Goal: Information Seeking & Learning: Check status

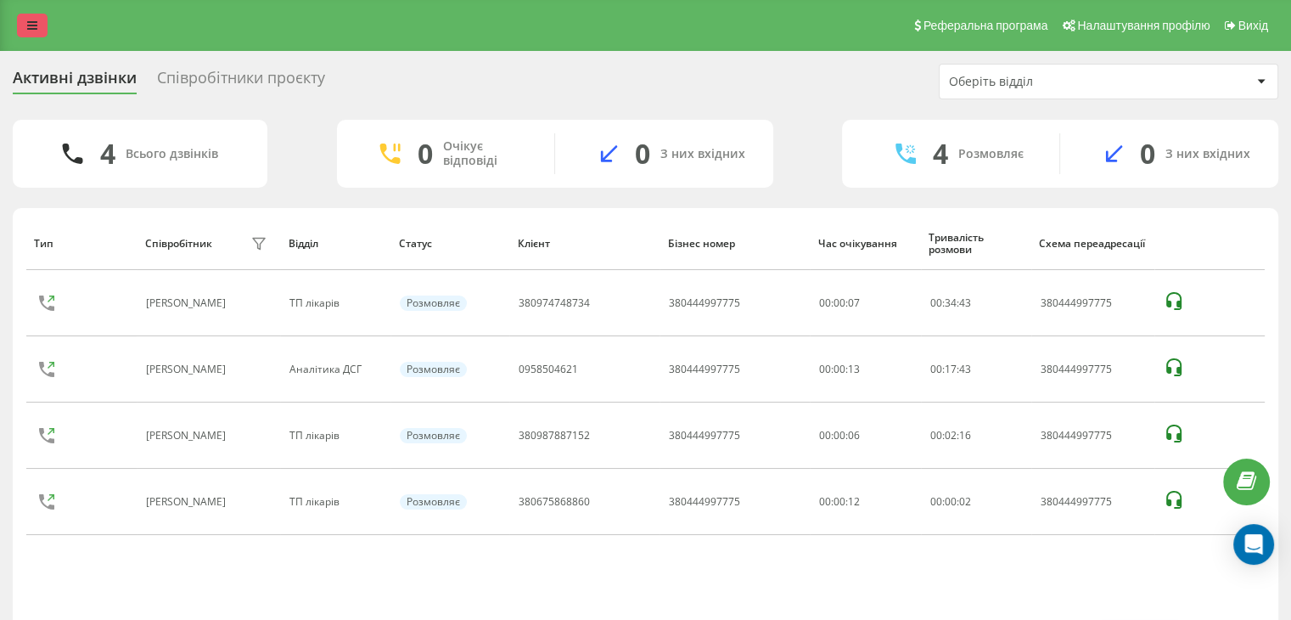
click at [21, 25] on link at bounding box center [32, 26] width 31 height 24
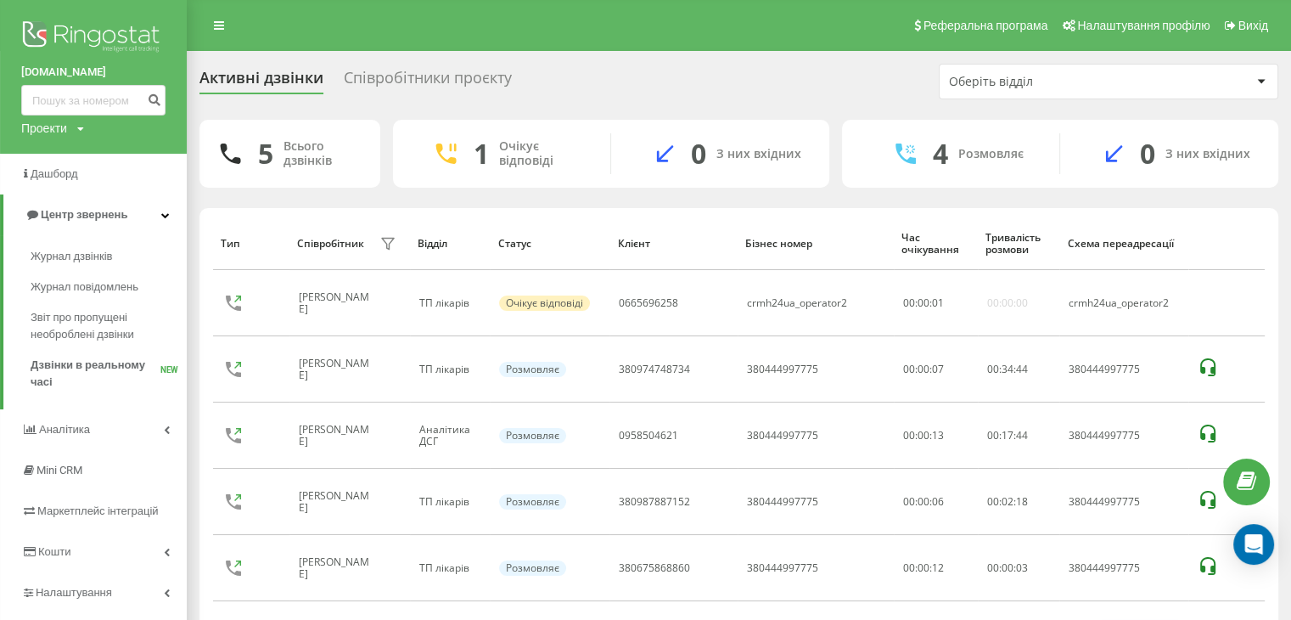
drag, startPoint x: 82, startPoint y: 255, endPoint x: 200, endPoint y: 317, distance: 133.3
click at [82, 255] on span "Журнал дзвінків" at bounding box center [72, 256] width 82 height 17
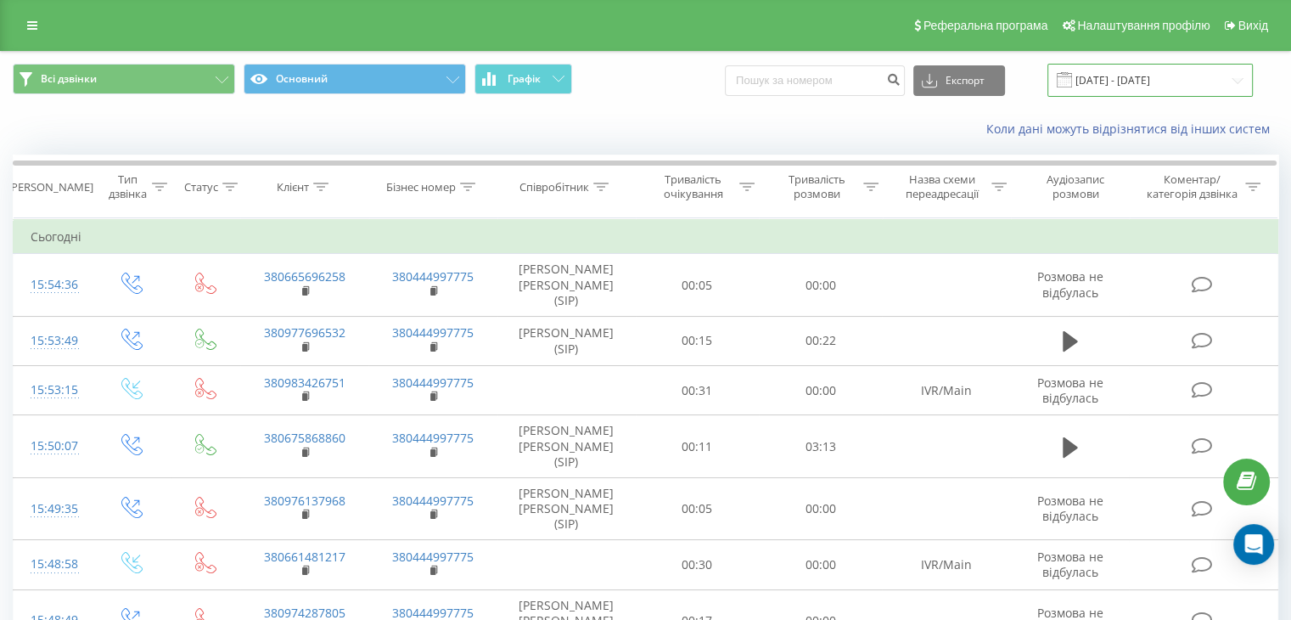
click at [1144, 82] on input "23.08.2025 - 23.09.2025" at bounding box center [1150, 80] width 205 height 33
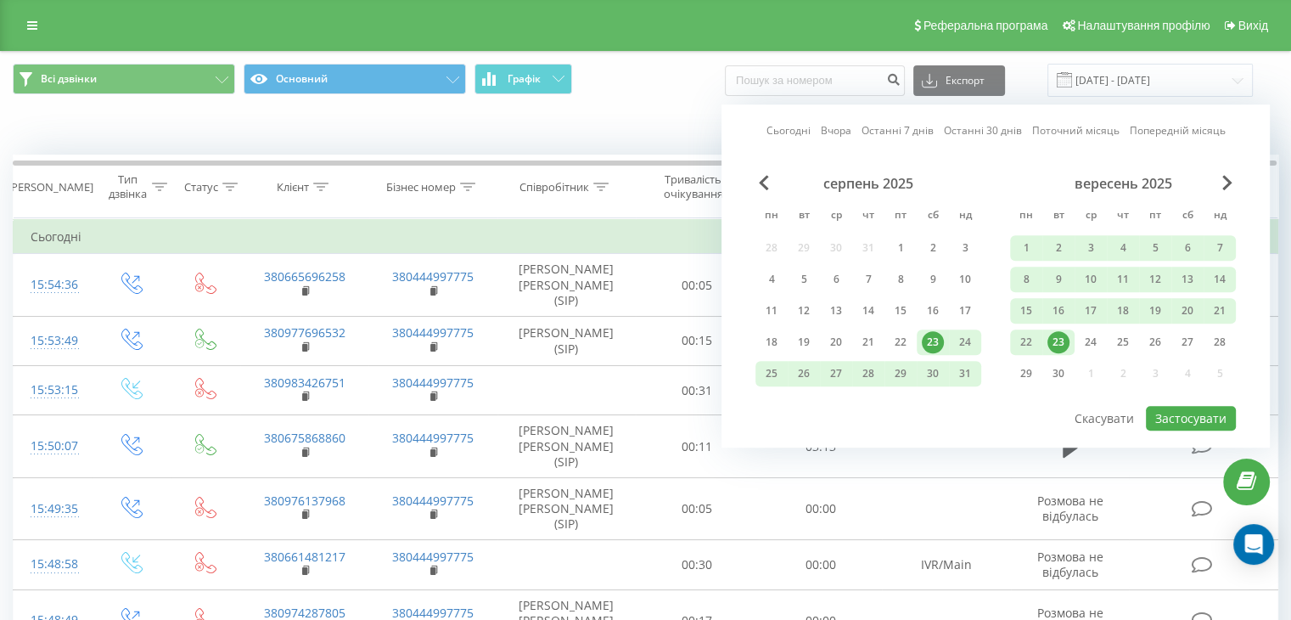
click at [1064, 342] on div "23" at bounding box center [1059, 342] width 22 height 22
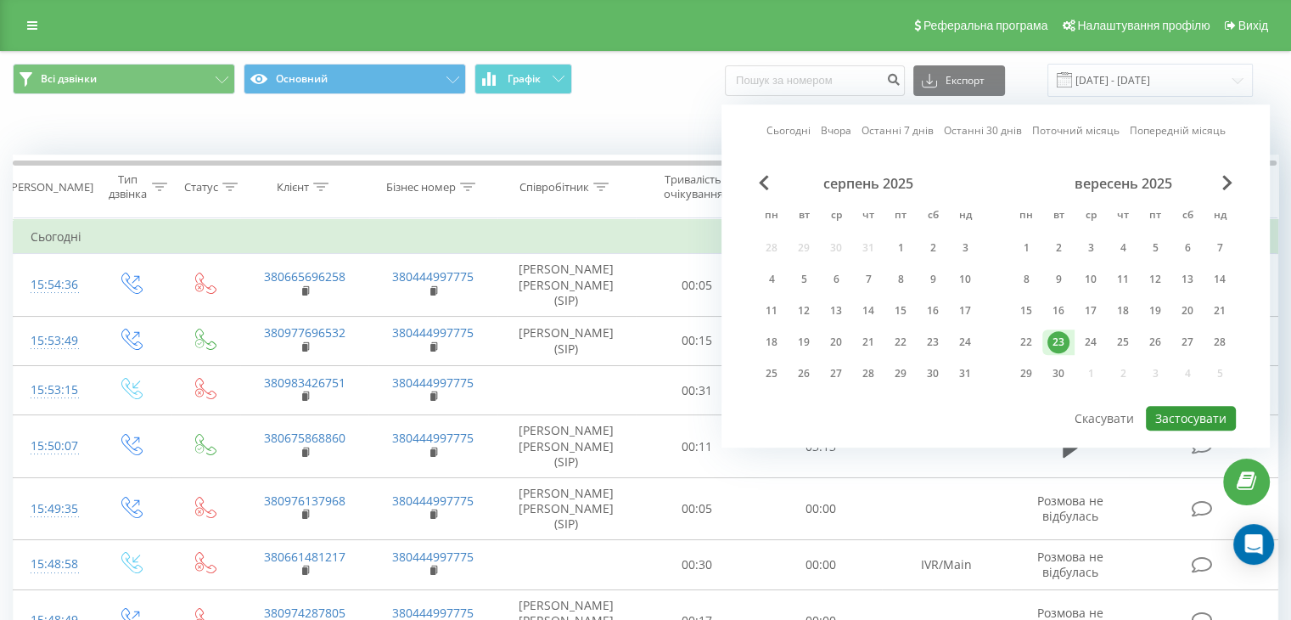
click at [1175, 415] on button "Застосувати" at bounding box center [1191, 418] width 90 height 25
type input "23.09.2025 - 23.09.2025"
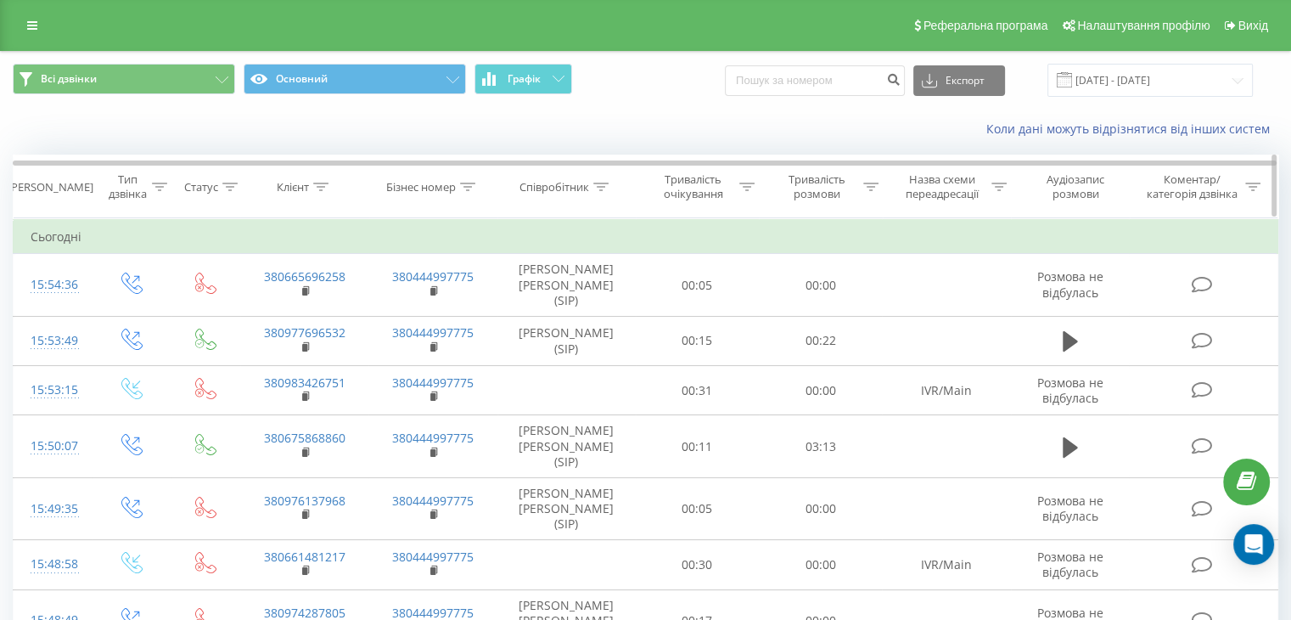
click at [605, 185] on icon at bounding box center [600, 187] width 15 height 8
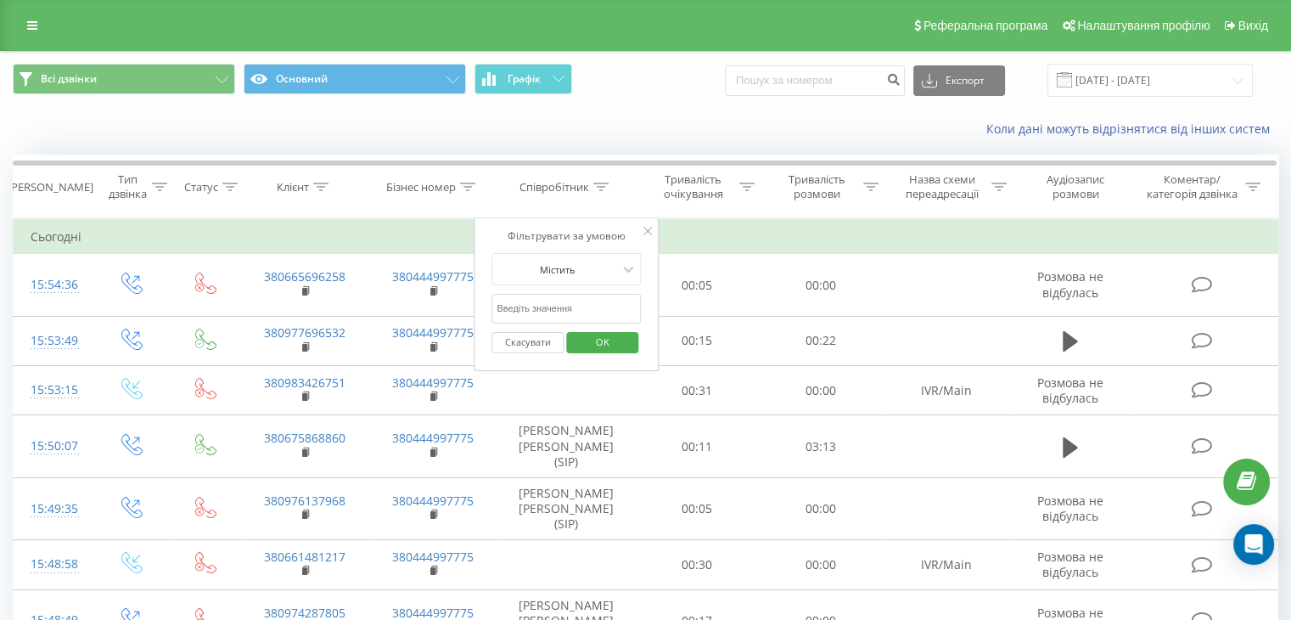
click at [520, 306] on input "text" at bounding box center [566, 309] width 149 height 30
type input "мерзл"
click at [612, 347] on span "OK" at bounding box center [603, 342] width 48 height 26
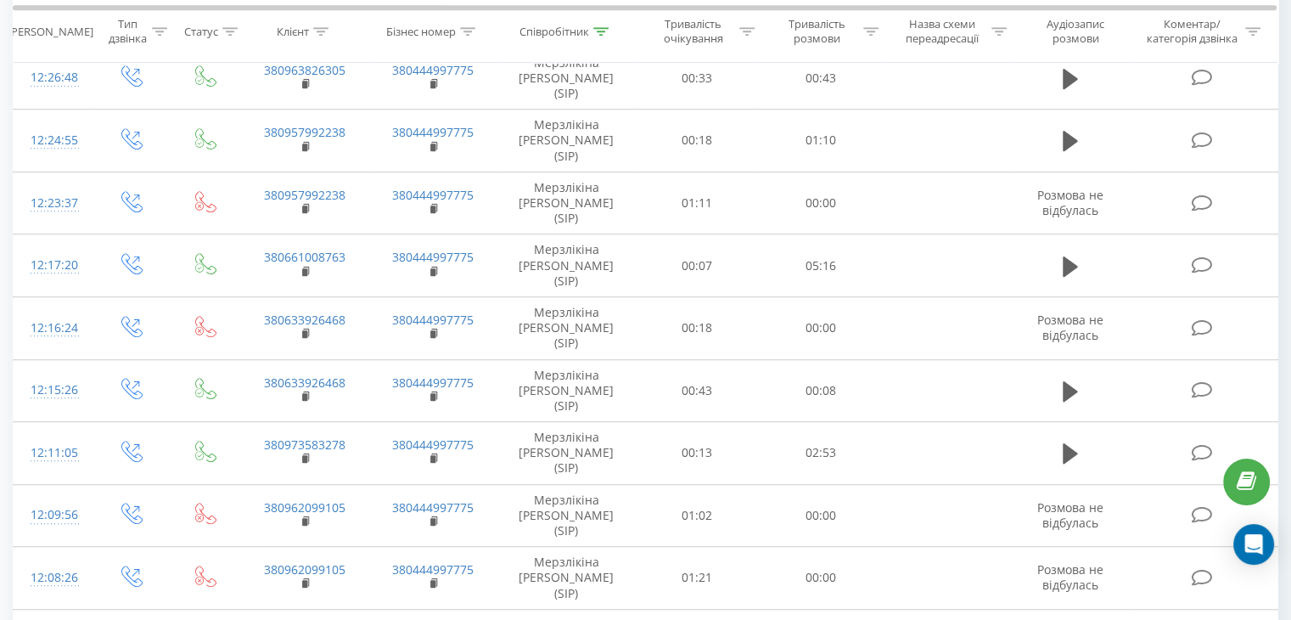
scroll to position [1255, 0]
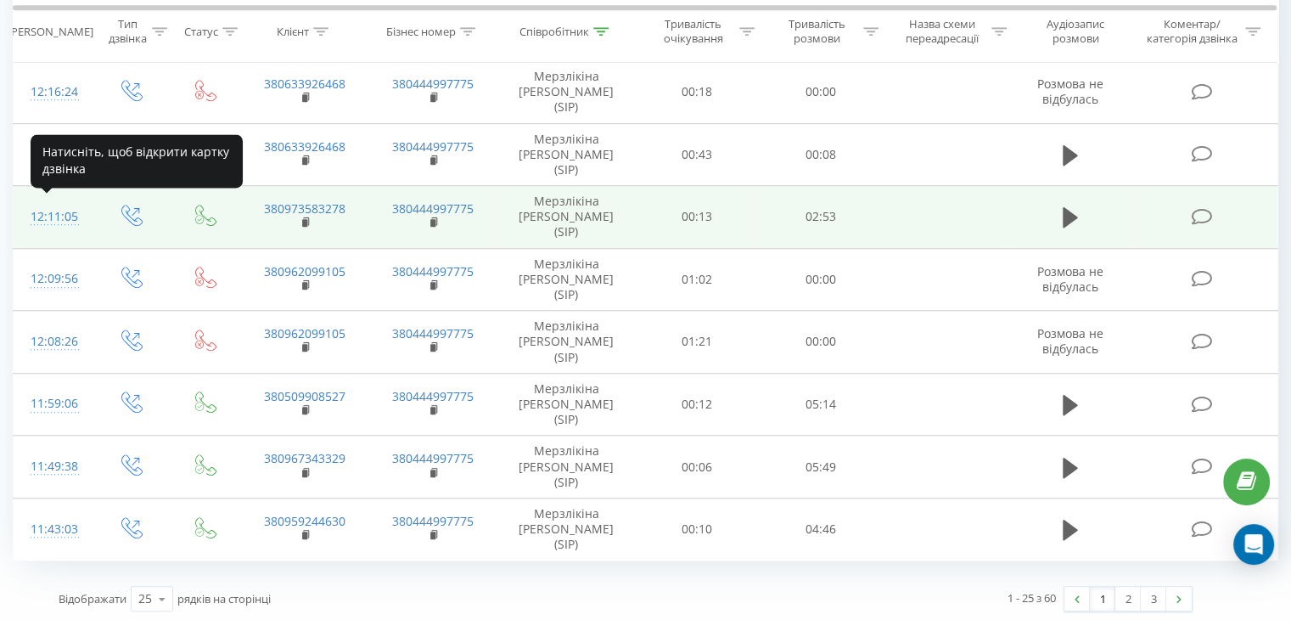
click at [61, 208] on div "12:11:05" at bounding box center [53, 216] width 45 height 33
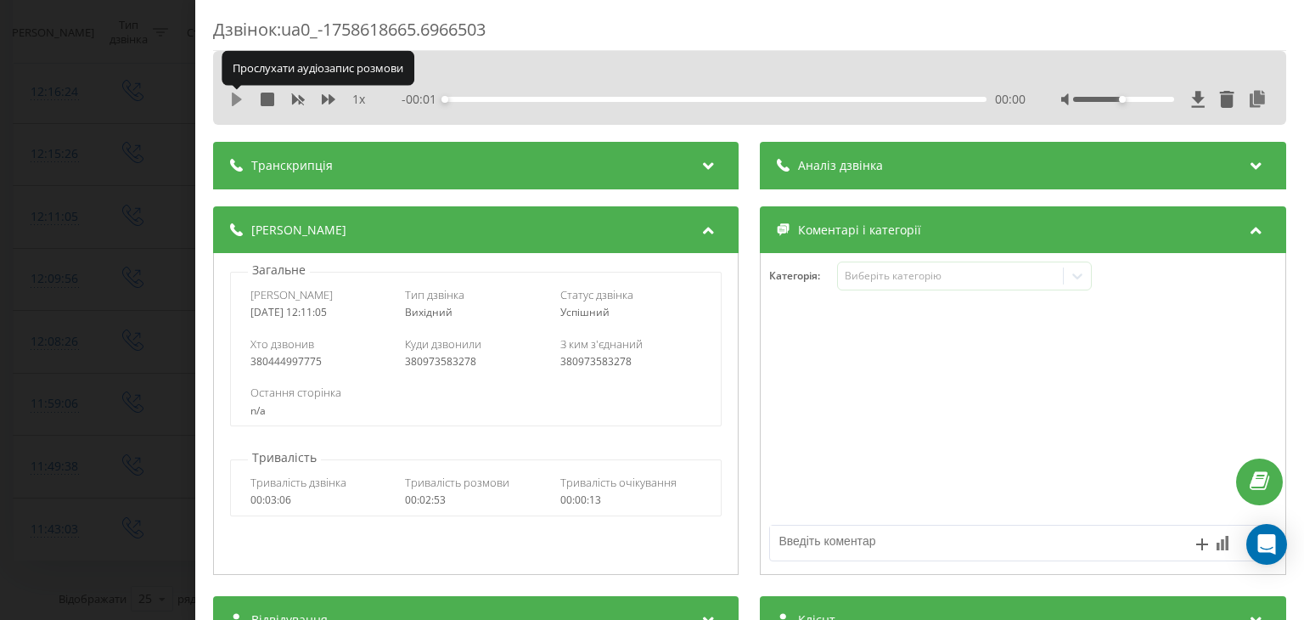
click at [232, 95] on icon at bounding box center [237, 100] width 10 height 14
click at [1152, 99] on div at bounding box center [1123, 99] width 101 height 5
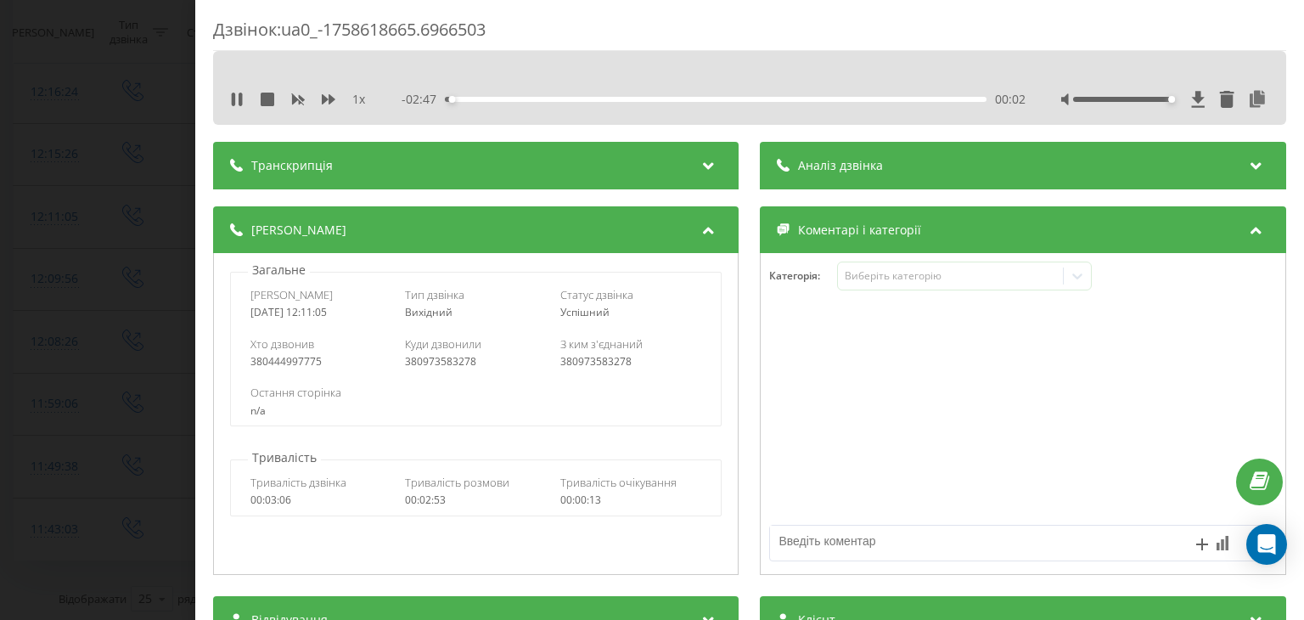
click at [1156, 99] on div at bounding box center [1123, 99] width 101 height 5
click at [329, 97] on icon at bounding box center [329, 100] width 14 height 14
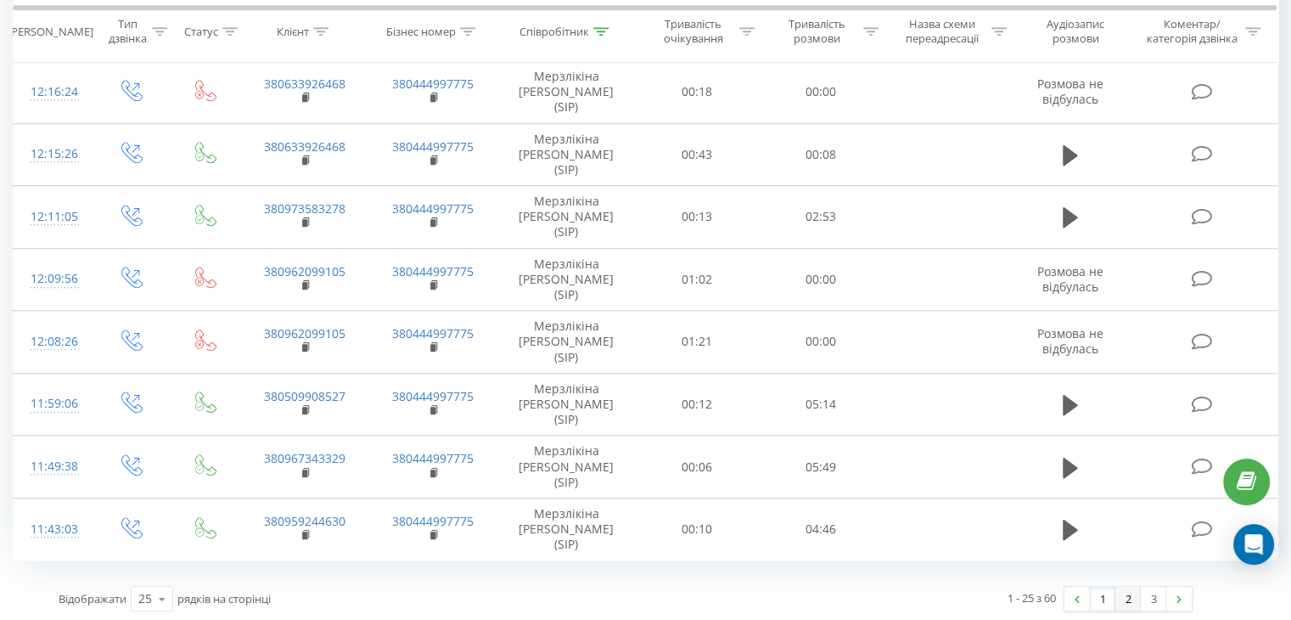
click at [1121, 597] on link "2" at bounding box center [1128, 599] width 25 height 24
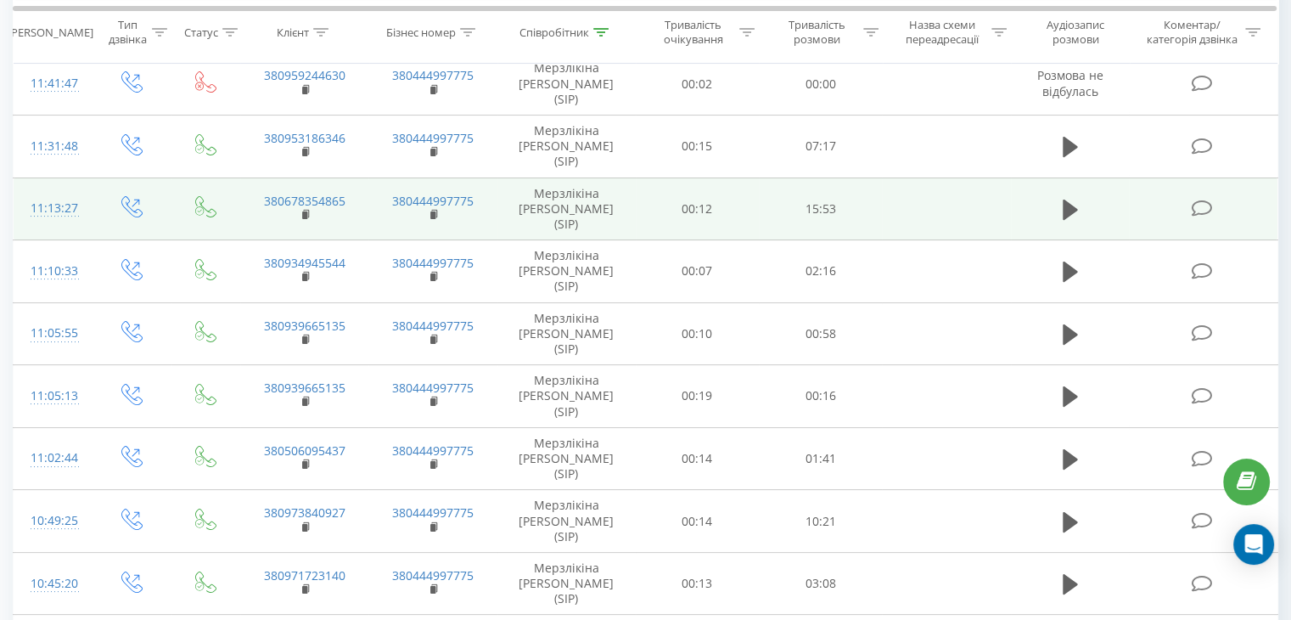
scroll to position [452, 0]
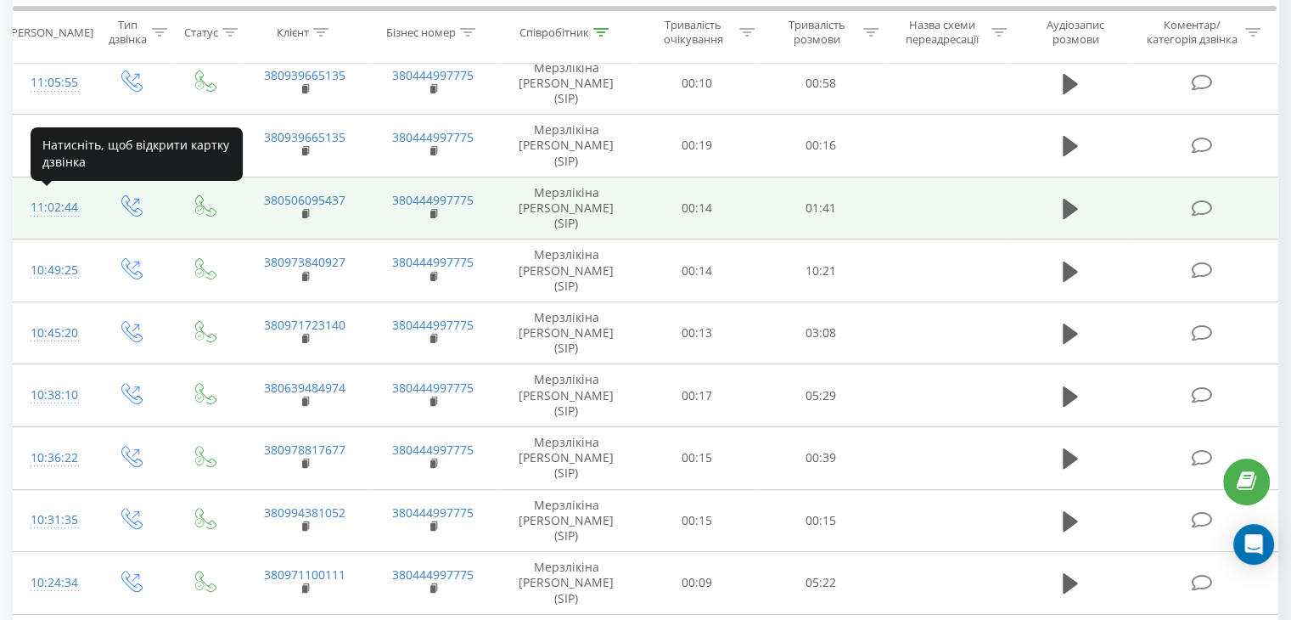
click at [61, 200] on div "11:02:44" at bounding box center [53, 207] width 45 height 33
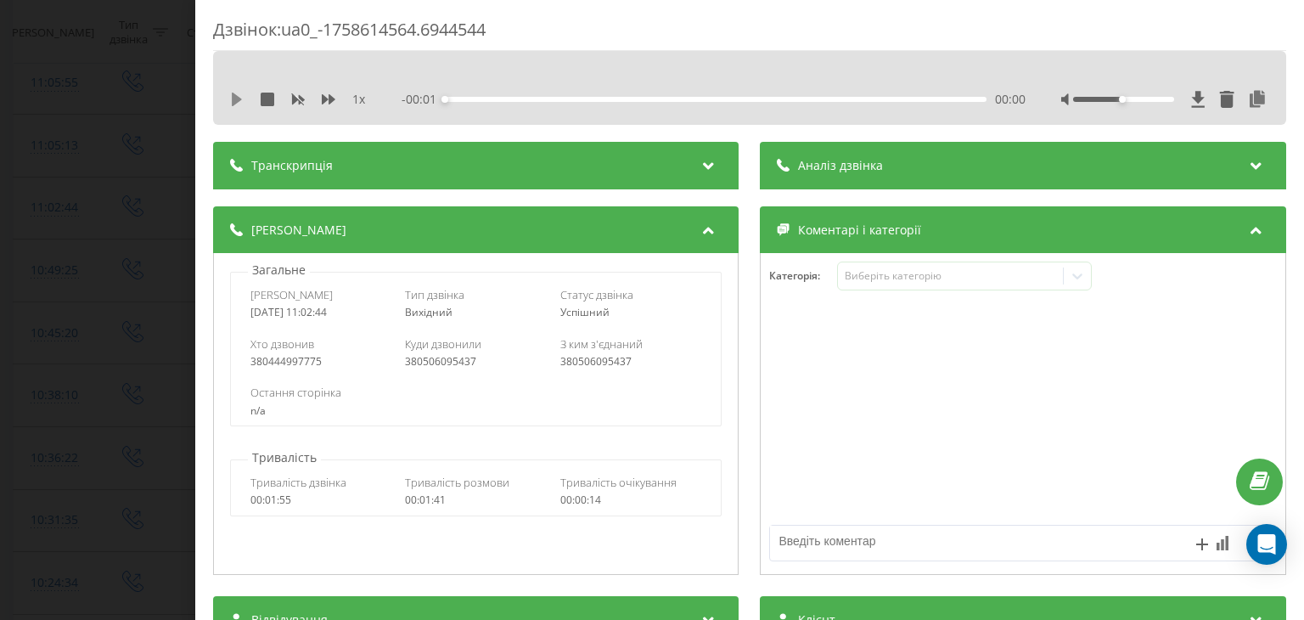
click at [236, 96] on icon at bounding box center [237, 100] width 10 height 14
click at [1156, 99] on div at bounding box center [1123, 99] width 101 height 5
drag, startPoint x: 557, startPoint y: 363, endPoint x: 626, endPoint y: 368, distance: 69.0
click at [626, 368] on div "380506095437" at bounding box center [631, 362] width 142 height 12
copy div "380506095437"
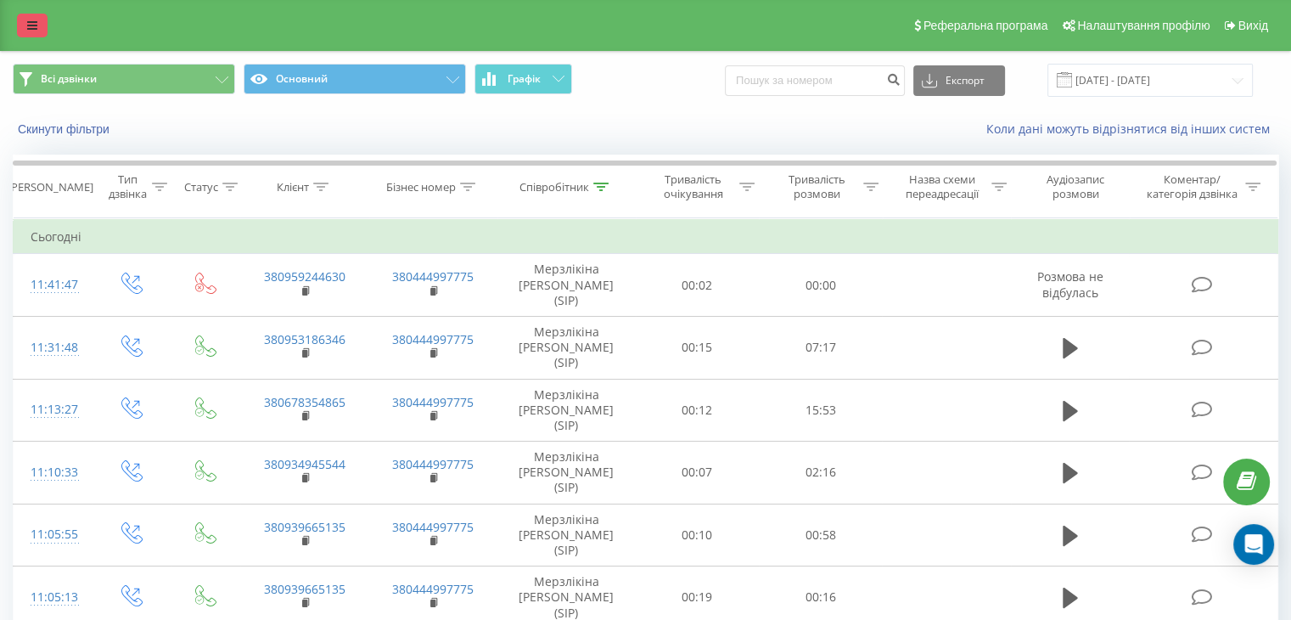
click at [30, 23] on icon at bounding box center [32, 26] width 10 height 12
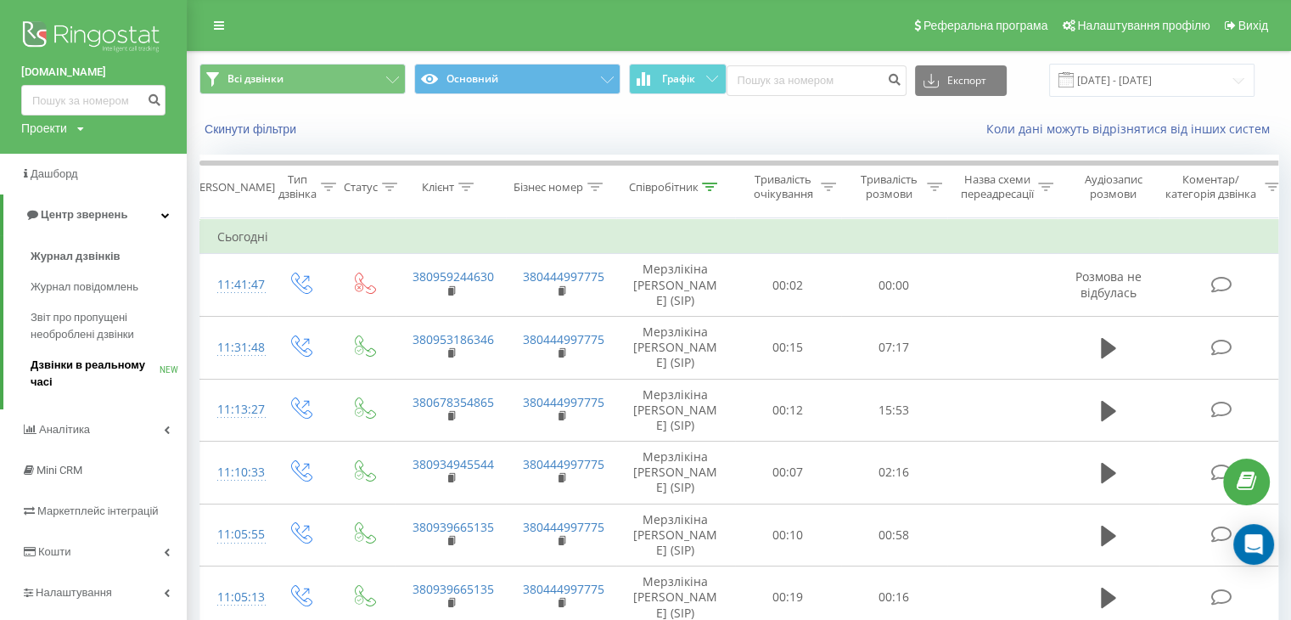
click at [90, 368] on span "Дзвінки в реальному часі" at bounding box center [95, 374] width 129 height 34
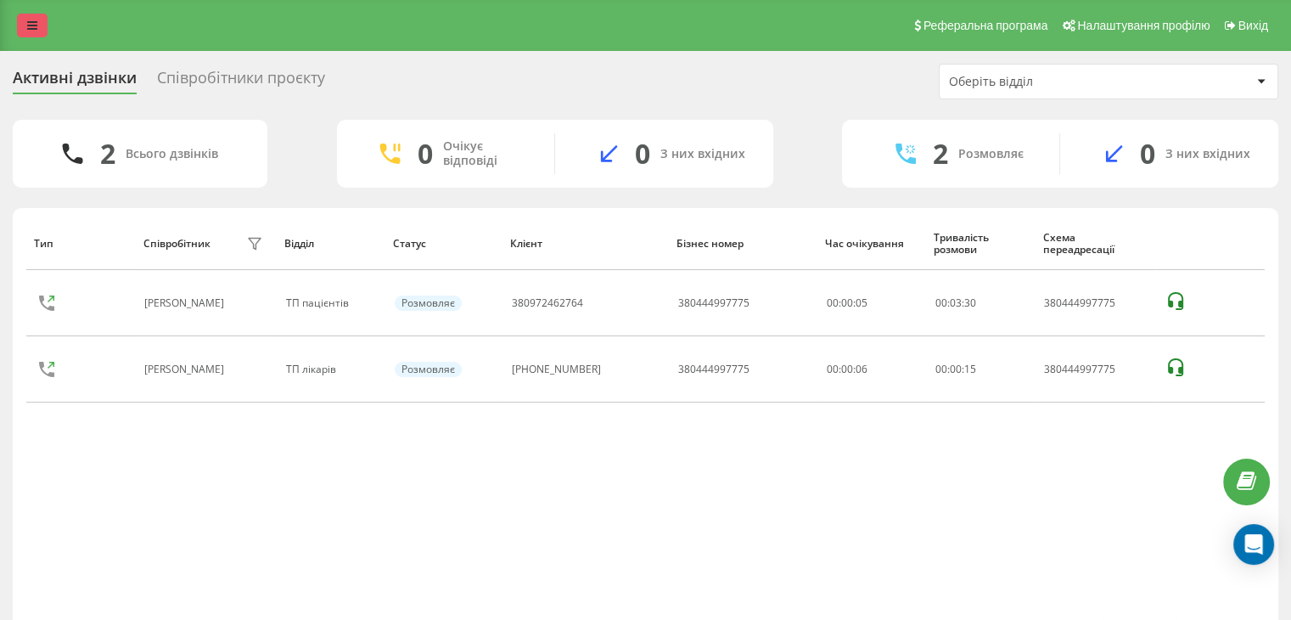
click at [26, 20] on link at bounding box center [32, 26] width 31 height 24
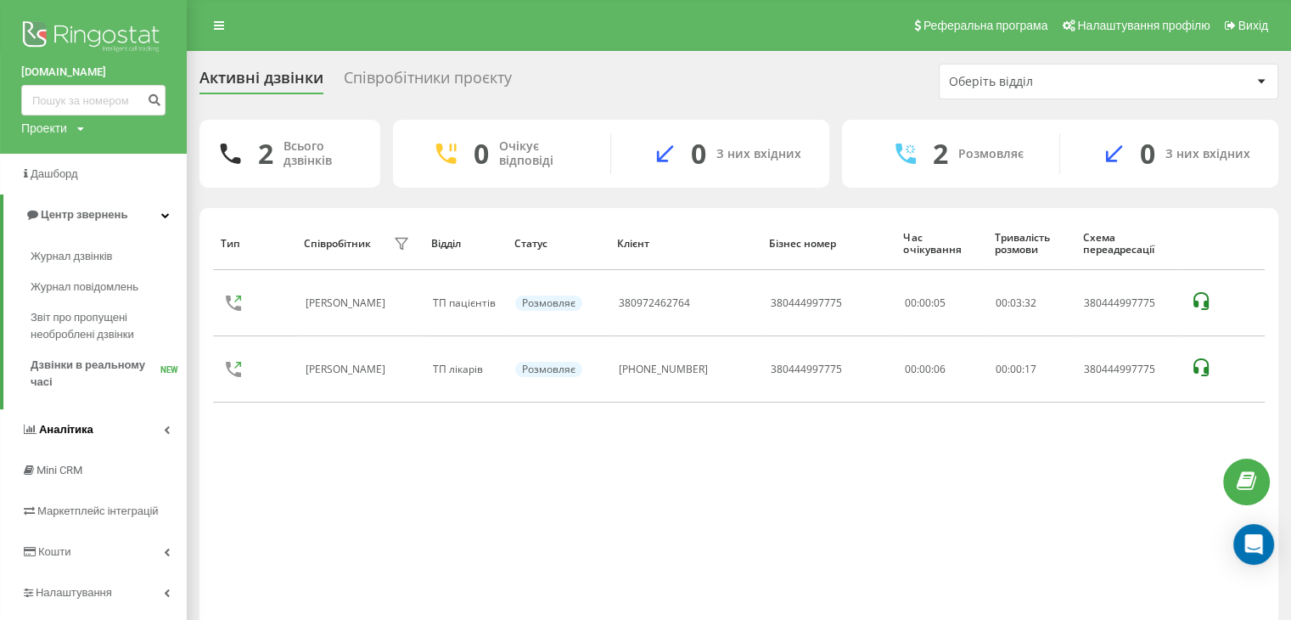
click at [90, 437] on span "Аналiтика" at bounding box center [57, 429] width 72 height 17
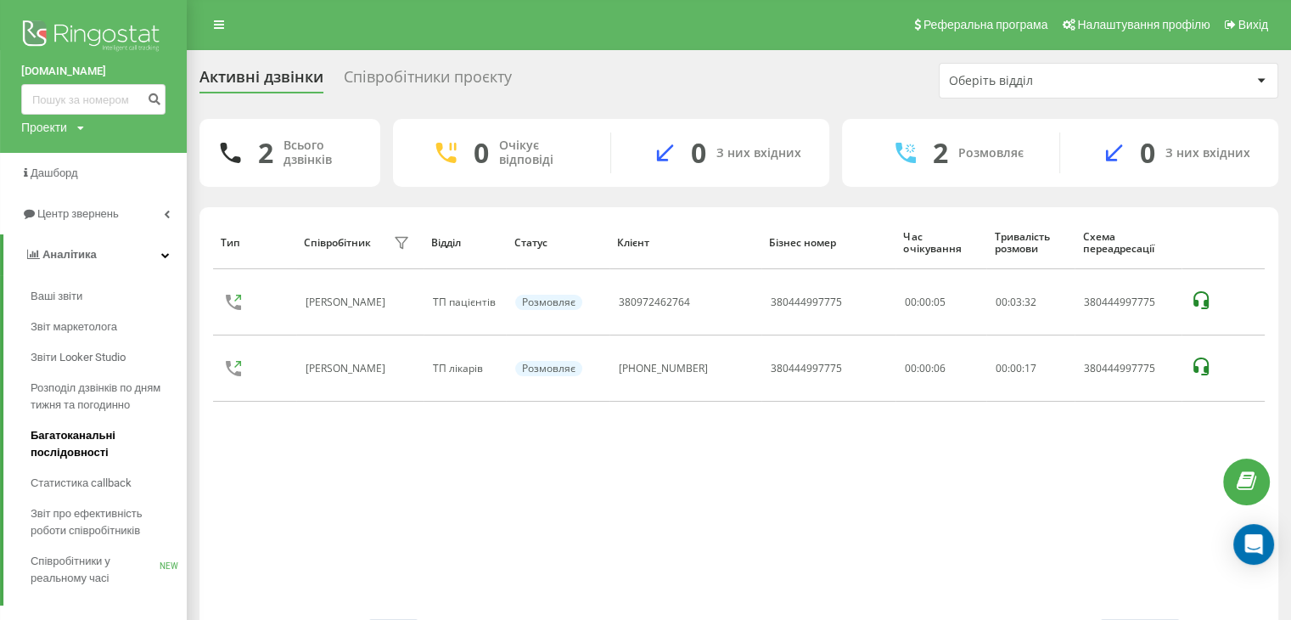
scroll to position [192, 0]
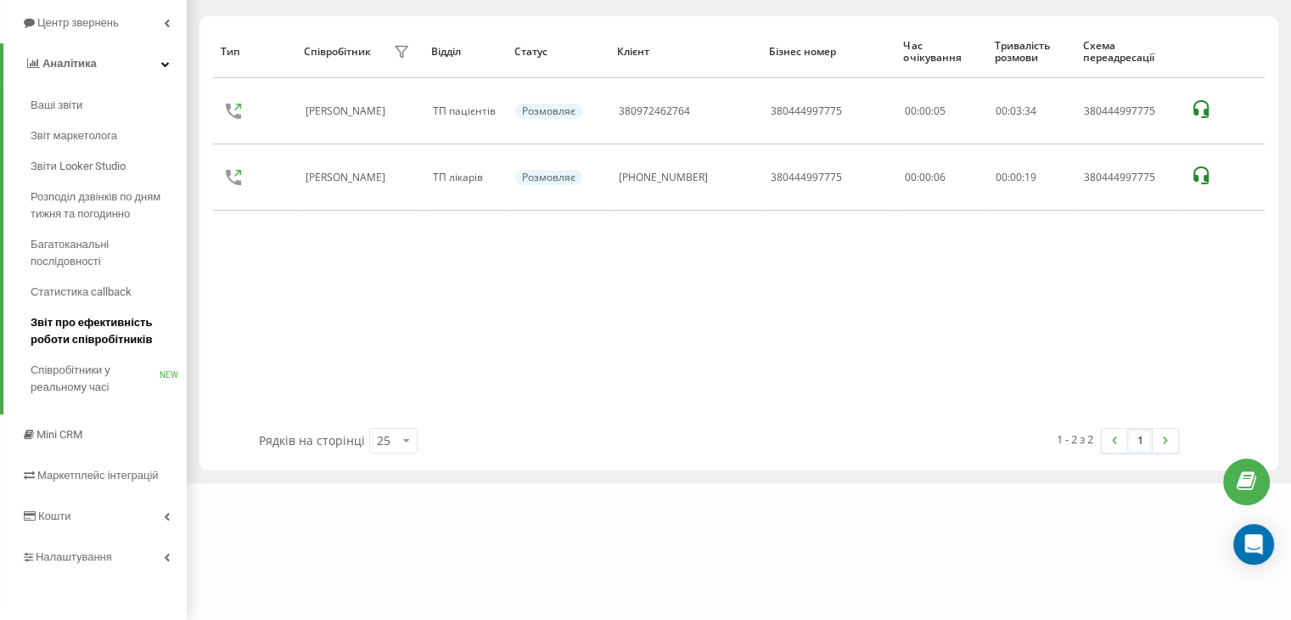
click at [93, 320] on span "Звіт про ефективність роботи співробітників" at bounding box center [105, 331] width 148 height 34
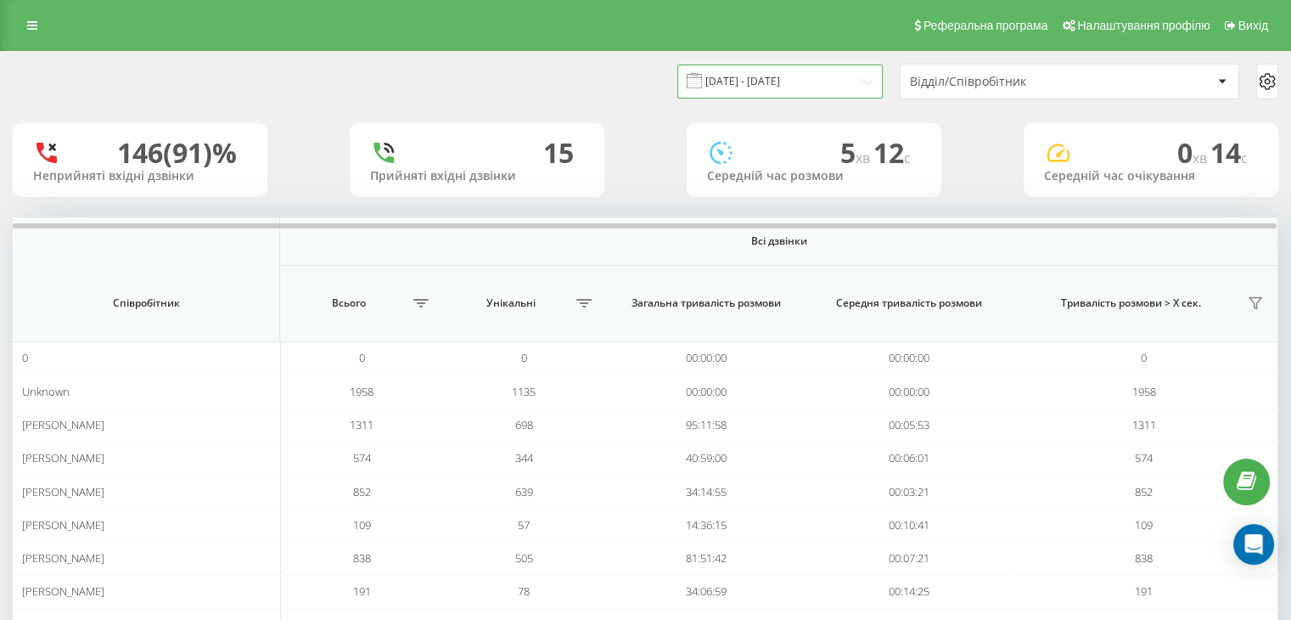
click at [740, 76] on input "23.08.2025 - 23.09.2025" at bounding box center [780, 81] width 205 height 33
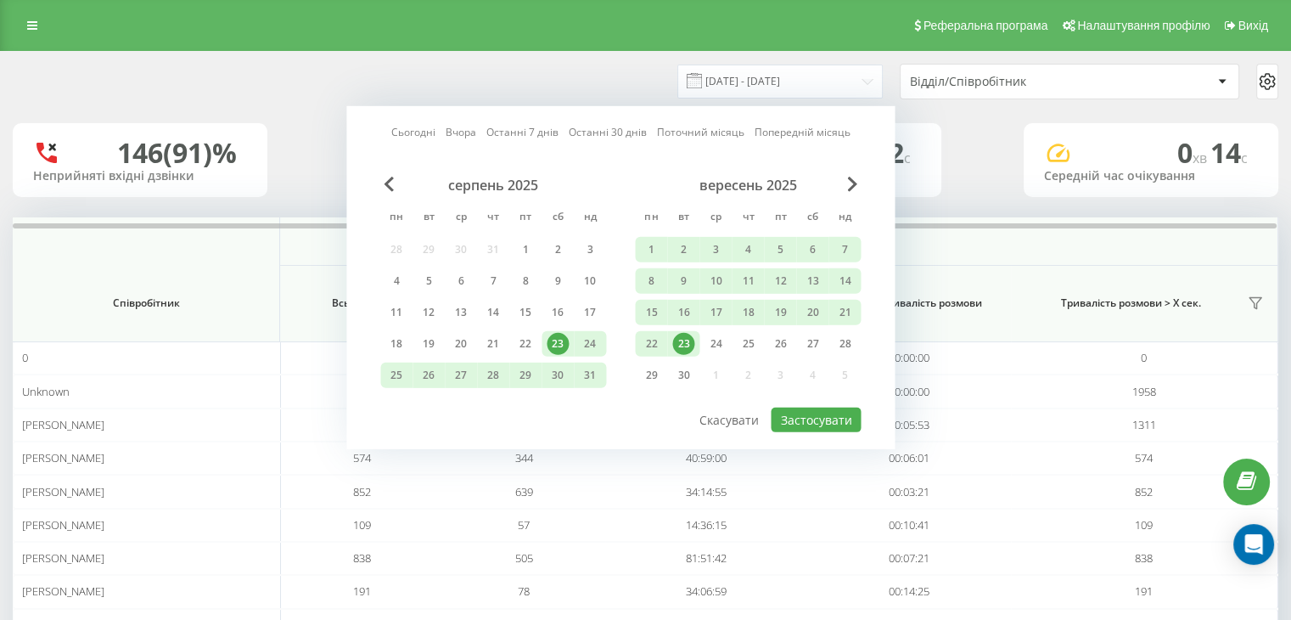
click at [686, 333] on div "23" at bounding box center [683, 344] width 22 height 22
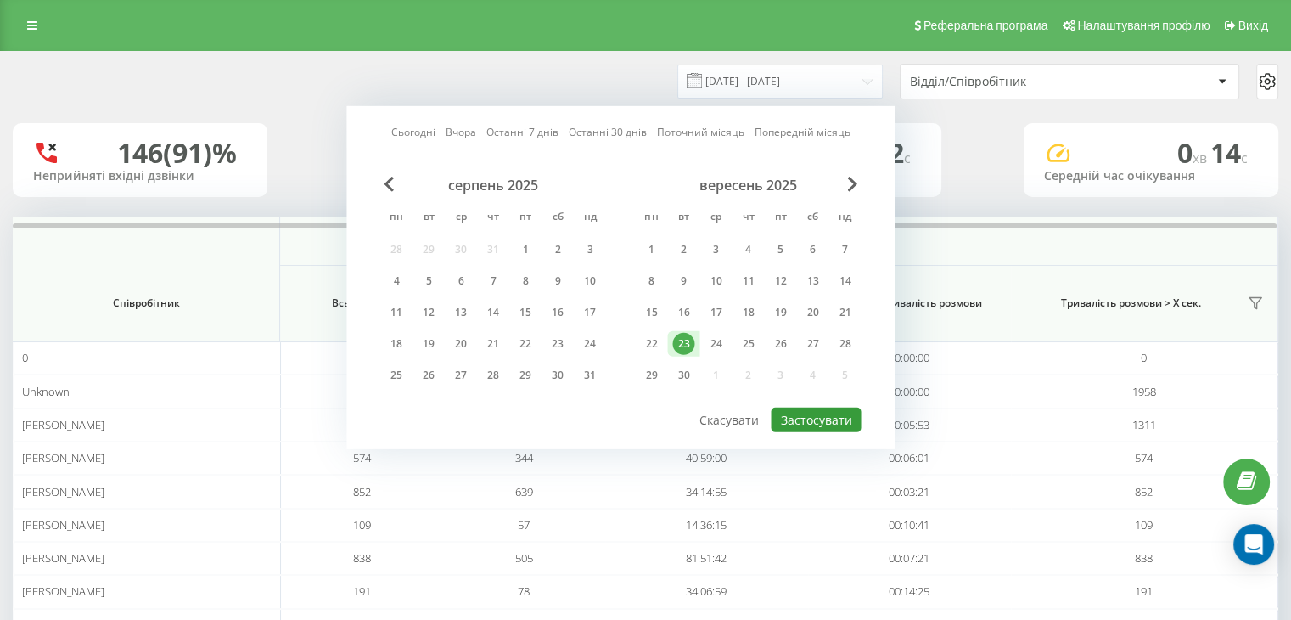
click at [813, 413] on button "Застосувати" at bounding box center [816, 420] width 90 height 25
type input "23.09.2025 - 23.09.2025"
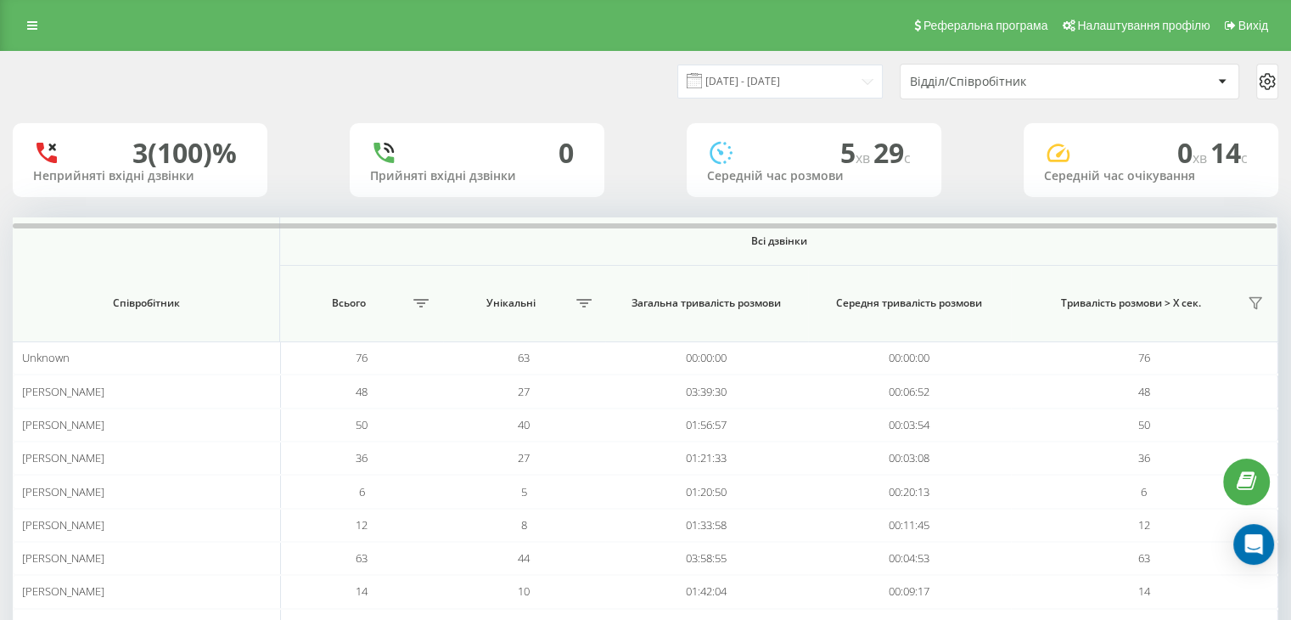
scroll to position [135, 0]
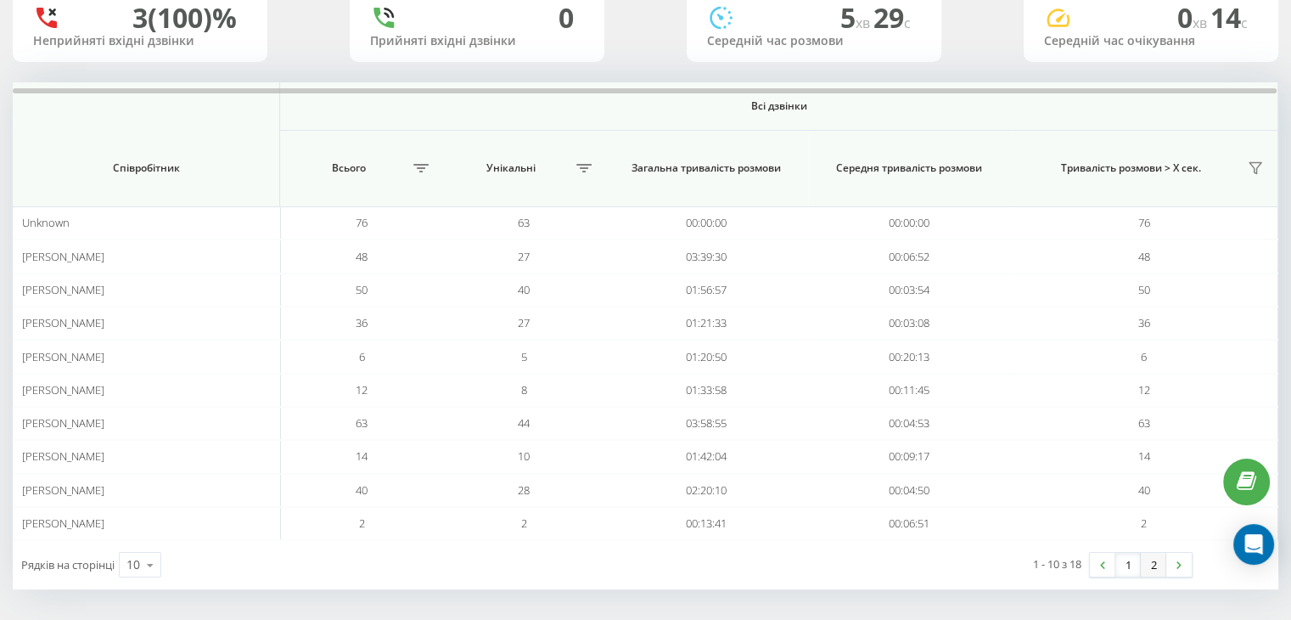
click at [1158, 561] on link "2" at bounding box center [1153, 565] width 25 height 24
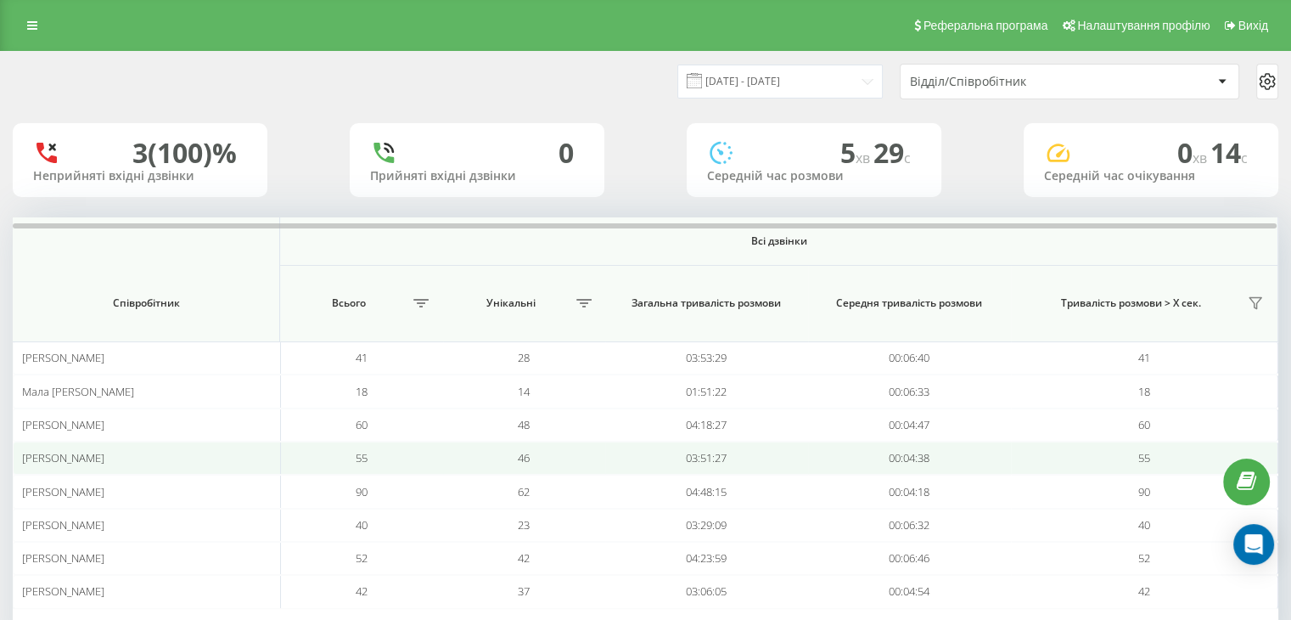
scroll to position [69, 0]
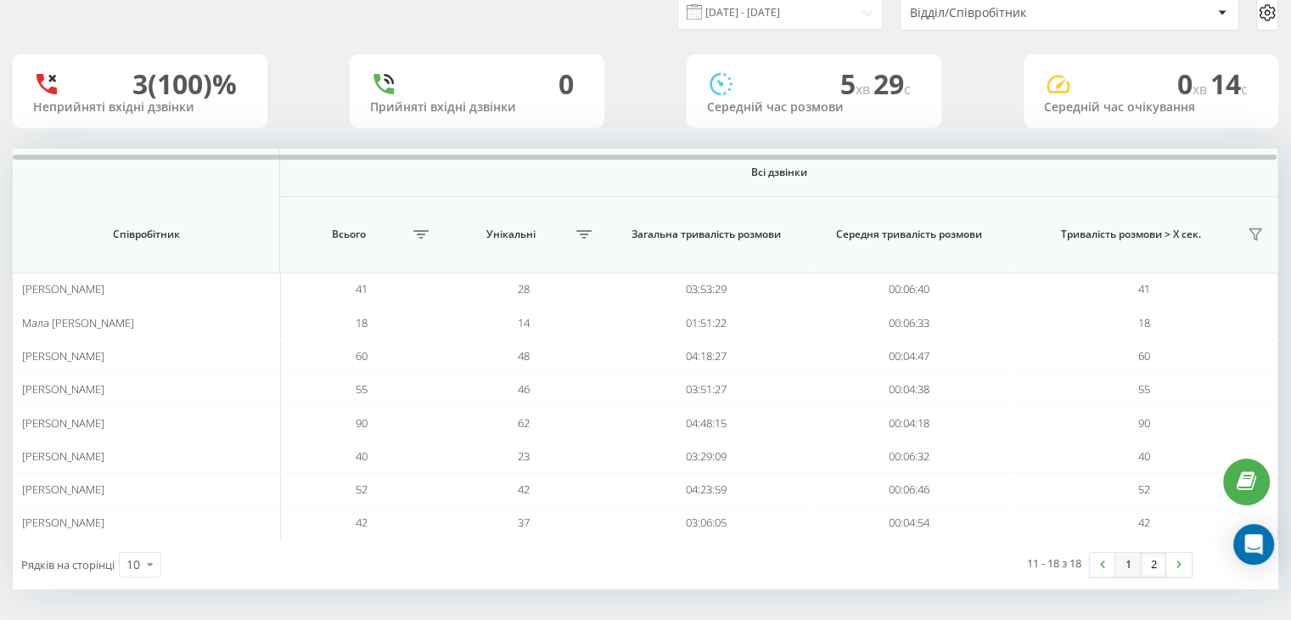
click at [1126, 567] on link "1" at bounding box center [1128, 565] width 25 height 24
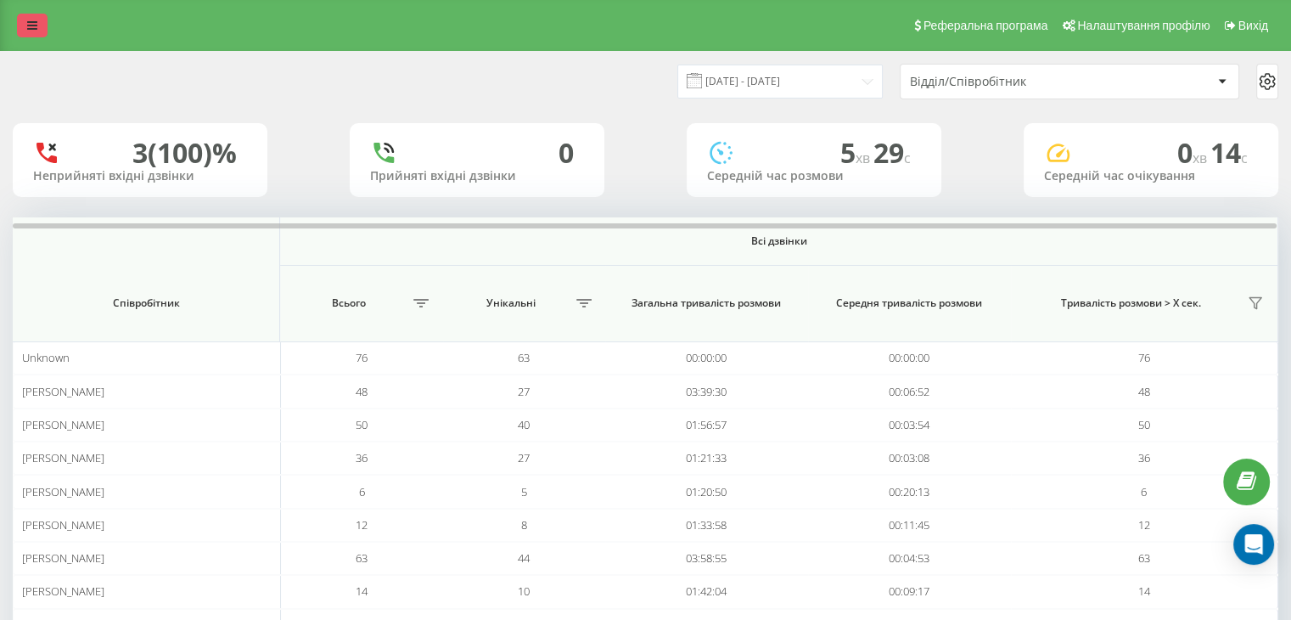
click at [27, 24] on icon at bounding box center [32, 26] width 10 height 12
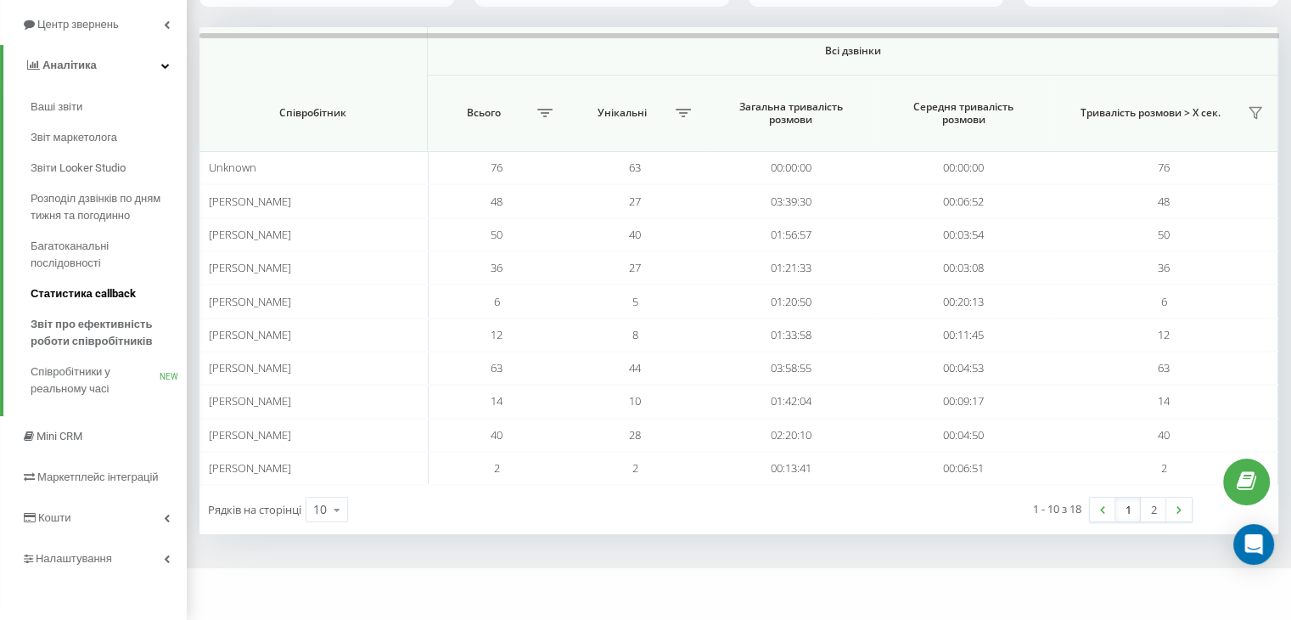
scroll to position [192, 0]
click at [75, 371] on span "Співробітники у реальному часі" at bounding box center [95, 379] width 129 height 34
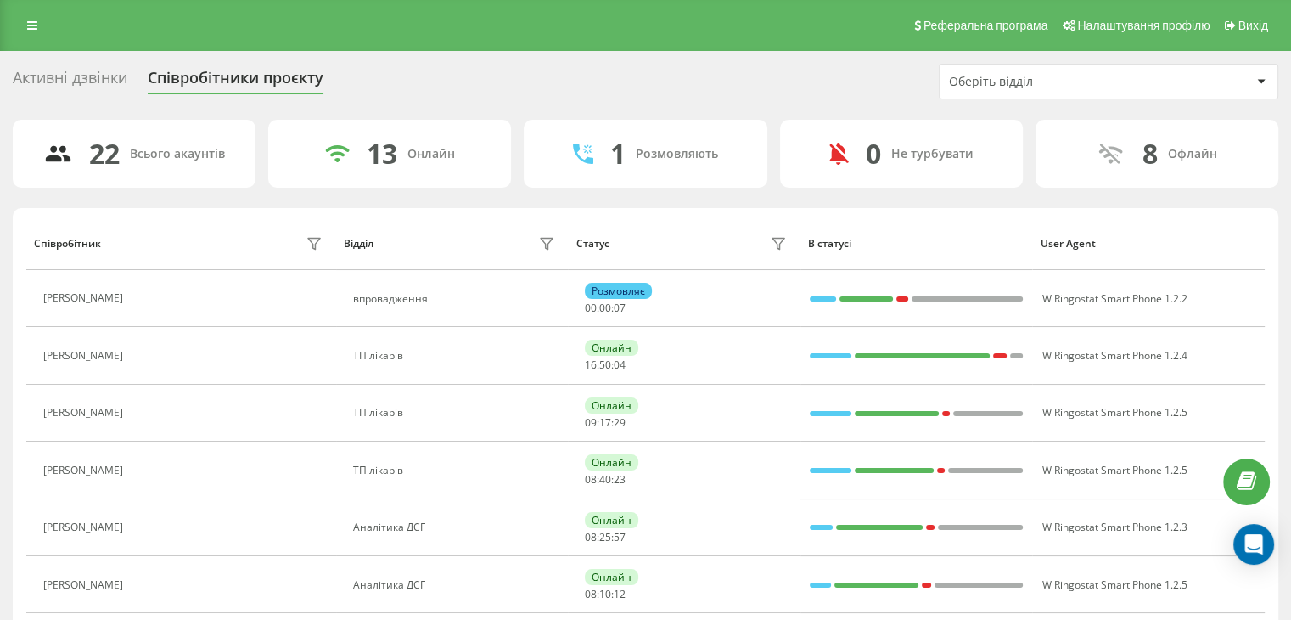
click at [69, 79] on div "Активні дзвінки" at bounding box center [70, 82] width 115 height 26
